Goal: Transaction & Acquisition: Purchase product/service

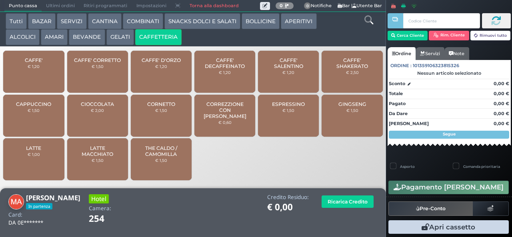
click at [40, 63] on span "CAFFE'" at bounding box center [34, 60] width 18 height 6
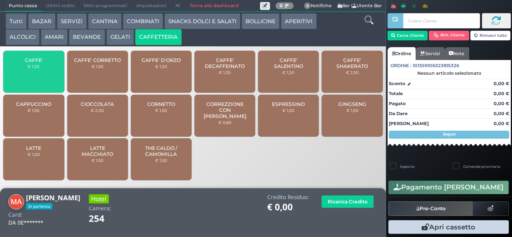
click at [37, 63] on span "CAFFE'" at bounding box center [34, 60] width 18 height 6
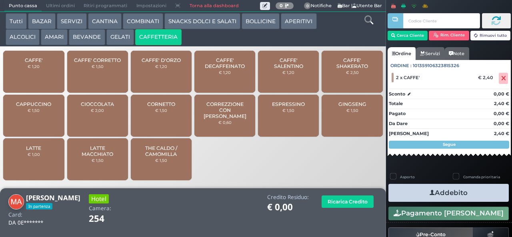
click at [429, 190] on icon "button" at bounding box center [431, 193] width 5 height 8
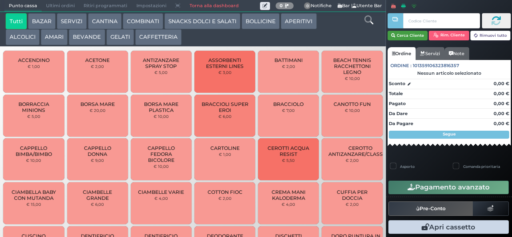
click at [420, 31] on button "Cerca Cliente" at bounding box center [407, 36] width 40 height 10
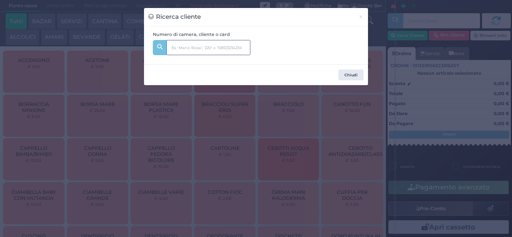
click at [218, 44] on input "text" at bounding box center [208, 47] width 84 height 15
type input "c"
click at [301, 220] on div "Ricerca cliente × Numero di camera, cliente o card c Chiudi" at bounding box center [256, 118] width 512 height 237
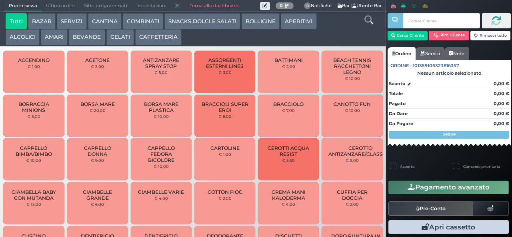
click at [0, 0] on div at bounding box center [0, 0] width 0 height 0
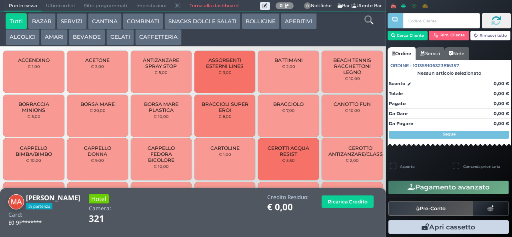
click at [162, 39] on button "CAFFETTERIA" at bounding box center [158, 37] width 46 height 16
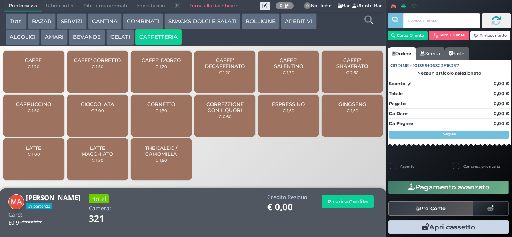
click at [38, 113] on small "€ 1,50" at bounding box center [34, 110] width 12 height 5
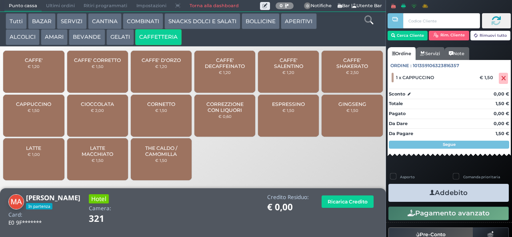
click at [430, 191] on icon "button" at bounding box center [431, 193] width 5 height 8
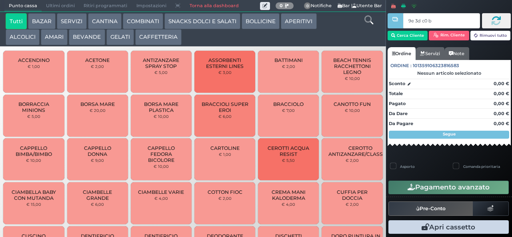
type input "9e 3d c0 b9"
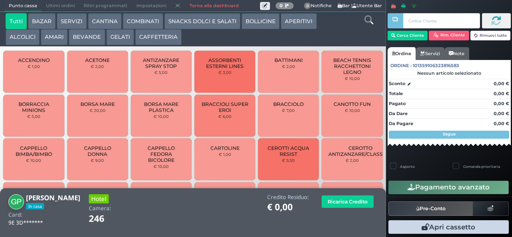
click at [167, 35] on button "CAFFETTERIA" at bounding box center [158, 37] width 46 height 16
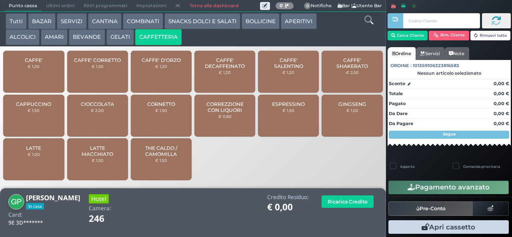
click at [37, 63] on span "CAFFE'" at bounding box center [34, 60] width 18 height 6
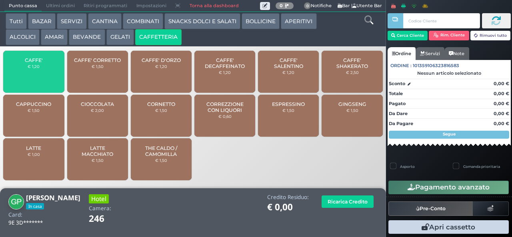
click at [36, 63] on span "CAFFE'" at bounding box center [34, 60] width 18 height 6
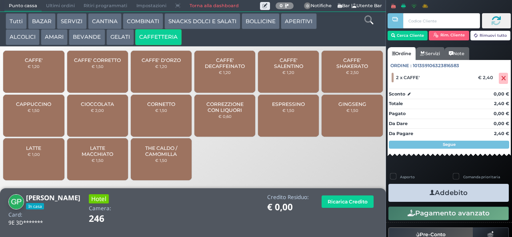
click at [430, 192] on icon "button" at bounding box center [431, 193] width 5 height 8
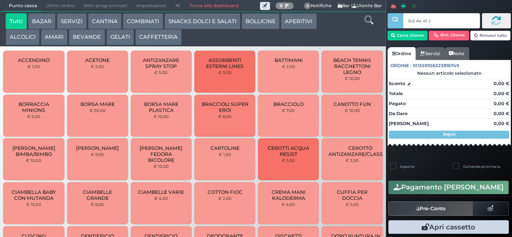
type input "bd 4a 41 c3"
click at [154, 39] on button "CAFFETTERIA" at bounding box center [158, 37] width 46 height 16
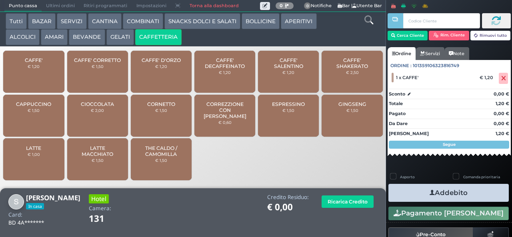
click at [429, 192] on icon "button" at bounding box center [431, 193] width 5 height 8
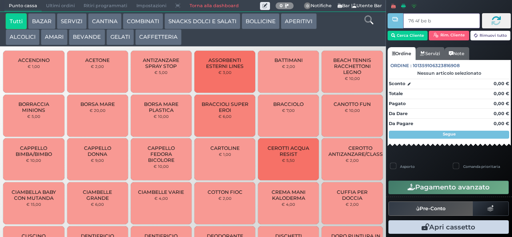
type input "76 4f be b9"
click at [160, 37] on button "CAFFETTERIA" at bounding box center [158, 37] width 46 height 16
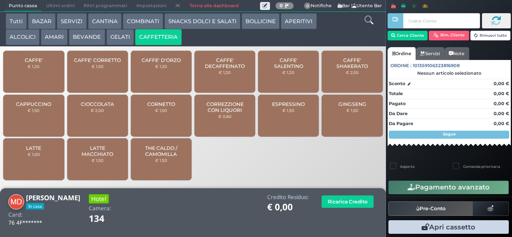
click at [157, 42] on button "CAFFETTERIA" at bounding box center [158, 37] width 46 height 16
click at [30, 69] on small "€ 1,20" at bounding box center [34, 66] width 12 height 5
click at [27, 79] on div "CAFFE' € 1,20" at bounding box center [33, 72] width 61 height 42
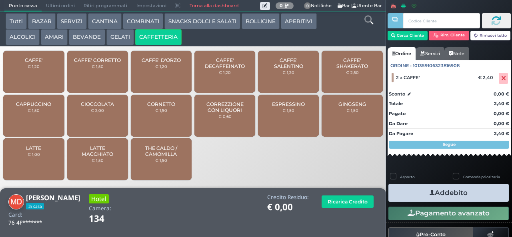
click at [418, 194] on button "Addebito" at bounding box center [448, 193] width 120 height 18
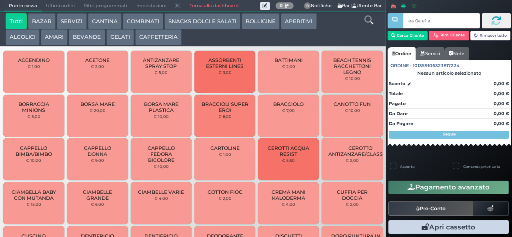
type input "ea 0a e1 a4"
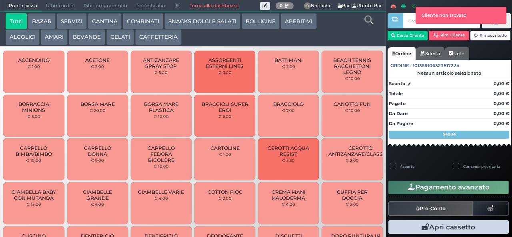
click at [150, 35] on button "CAFFETTERIA" at bounding box center [158, 37] width 46 height 16
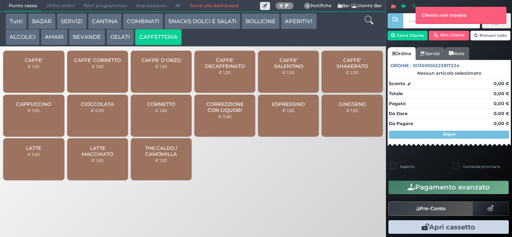
click at [40, 63] on span "CAFFE'" at bounding box center [34, 60] width 18 height 6
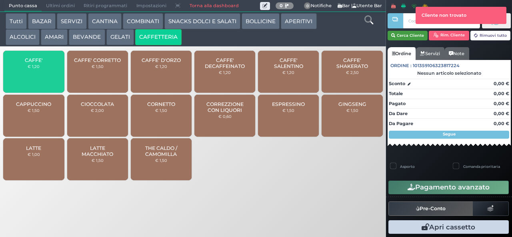
click at [416, 34] on button "Cerca Cliente" at bounding box center [407, 36] width 40 height 10
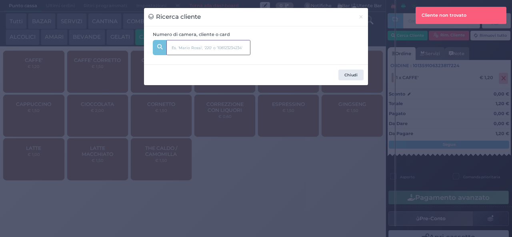
click at [202, 43] on input "text" at bounding box center [208, 47] width 84 height 15
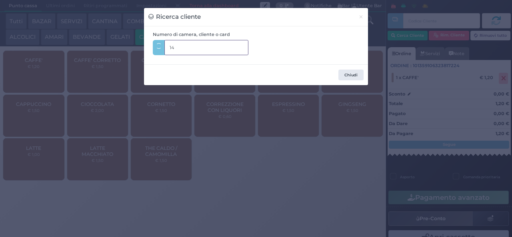
type input "147"
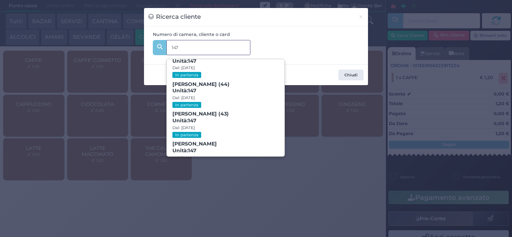
scroll to position [61, 0]
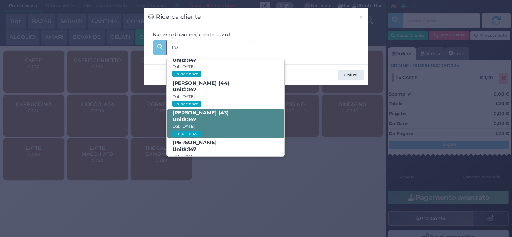
click at [219, 118] on span "Francesca Antonini (43) Unità: 147 Dal: 24/08/2025 In partenza" at bounding box center [225, 124] width 117 height 30
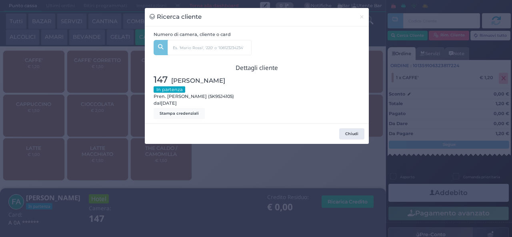
click at [145, 191] on div "Ricerca cliente × Numero di camera, cliente o card 147 Diletta Tarquini (4) Uni…" at bounding box center [256, 118] width 512 height 237
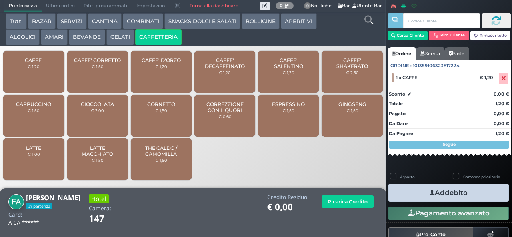
click at [52, 70] on div "CAFFE' € 1,20" at bounding box center [33, 72] width 61 height 42
click at [429, 191] on icon "button" at bounding box center [431, 193] width 5 height 8
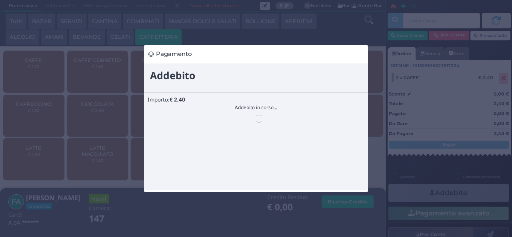
scroll to position [0, 0]
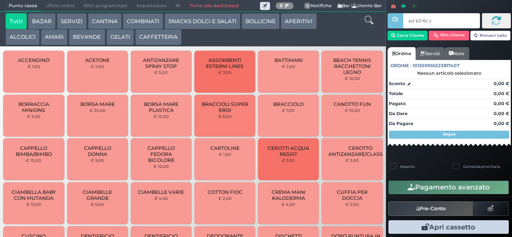
type input "ad b0 6c c3"
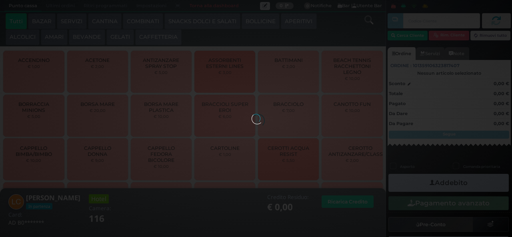
click at [84, 38] on button "BEVANDE" at bounding box center [87, 37] width 36 height 16
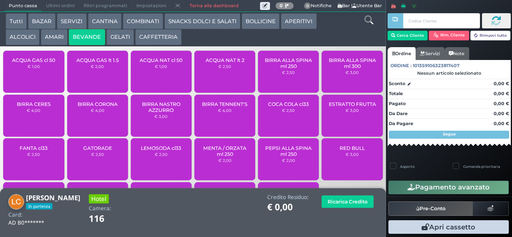
click at [209, 78] on div "ACQUA NAT lt 2 € 2,50" at bounding box center [224, 72] width 61 height 42
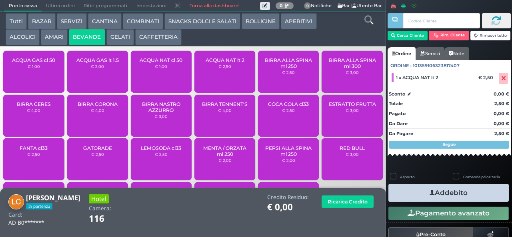
click at [429, 192] on icon "button" at bounding box center [431, 193] width 5 height 8
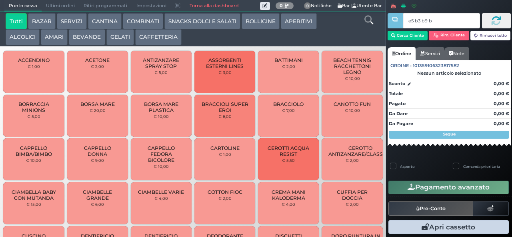
type input "e5 b3 b9 b9"
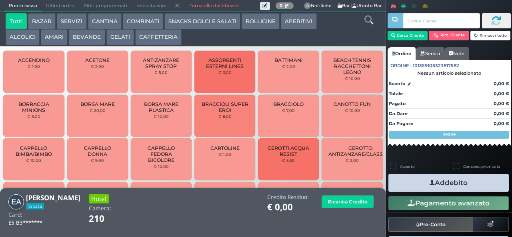
click at [90, 35] on button "BEVANDE" at bounding box center [87, 37] width 36 height 16
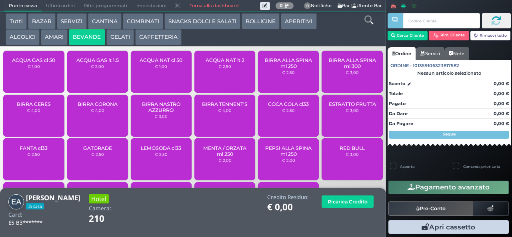
click at [218, 69] on small "€ 2,50" at bounding box center [224, 66] width 13 height 5
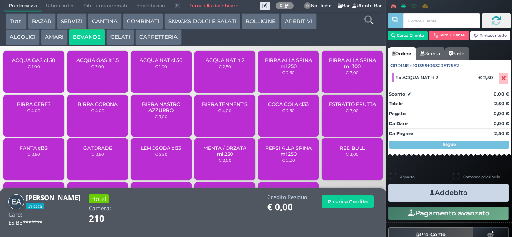
click at [429, 192] on icon "button" at bounding box center [431, 193] width 5 height 8
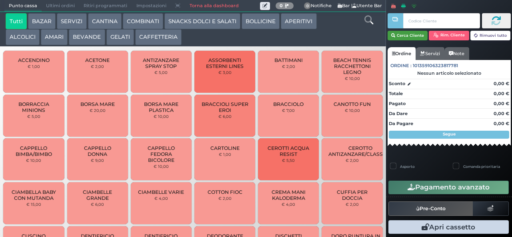
click at [403, 35] on button "Cerca Cliente" at bounding box center [407, 36] width 40 height 10
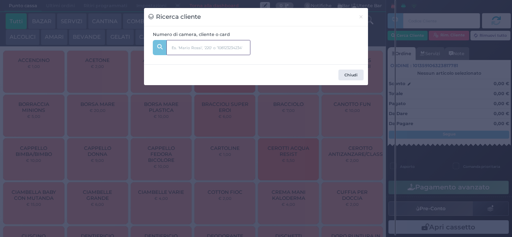
click at [213, 45] on input "text" at bounding box center [208, 47] width 84 height 15
type input "c"
click at [208, 194] on div "Ricerca cliente × Numero di camera, cliente o card ca [GEOGRAPHIC_DATA]" at bounding box center [256, 118] width 512 height 237
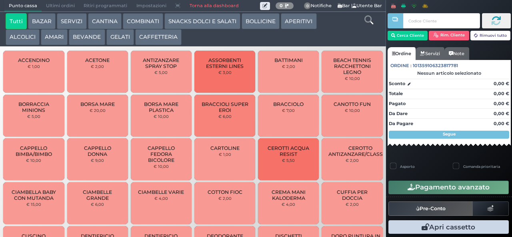
click at [0, 0] on div at bounding box center [0, 0] width 0 height 0
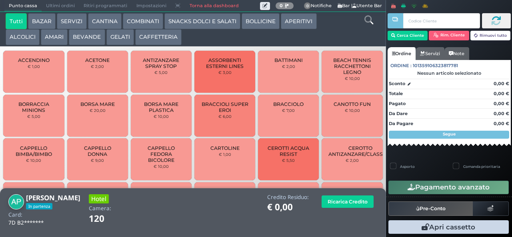
click at [92, 37] on button "BEVANDE" at bounding box center [87, 37] width 36 height 16
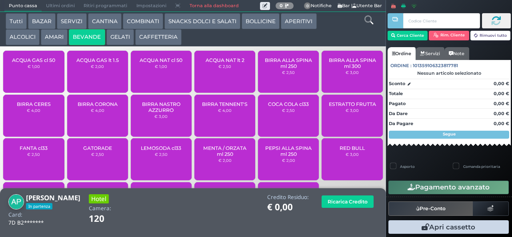
click at [227, 78] on div "ACQUA NAT lt 2 € 2,50" at bounding box center [224, 72] width 61 height 42
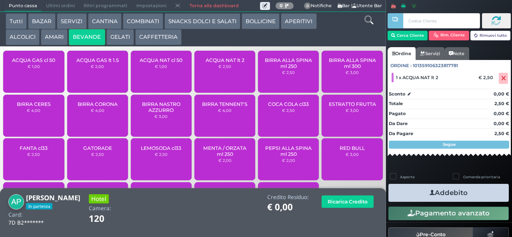
click at [431, 196] on button "Addebito" at bounding box center [448, 193] width 120 height 18
